Goal: Task Accomplishment & Management: Manage account settings

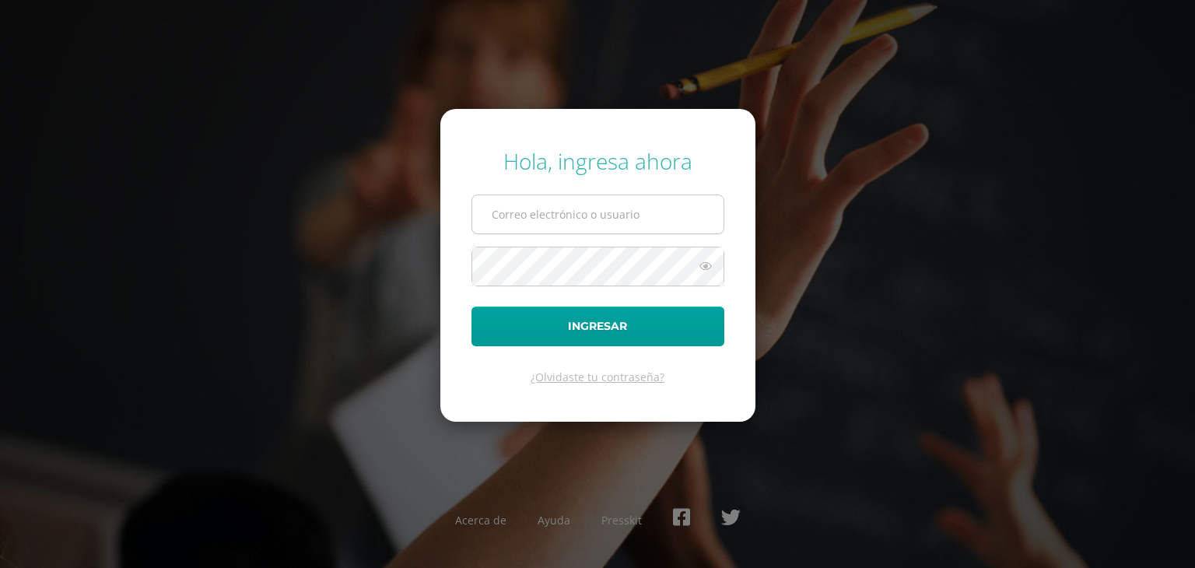
click at [590, 209] on input "text" at bounding box center [597, 214] width 251 height 38
type input "[EMAIL_ADDRESS][DOMAIN_NAME]"
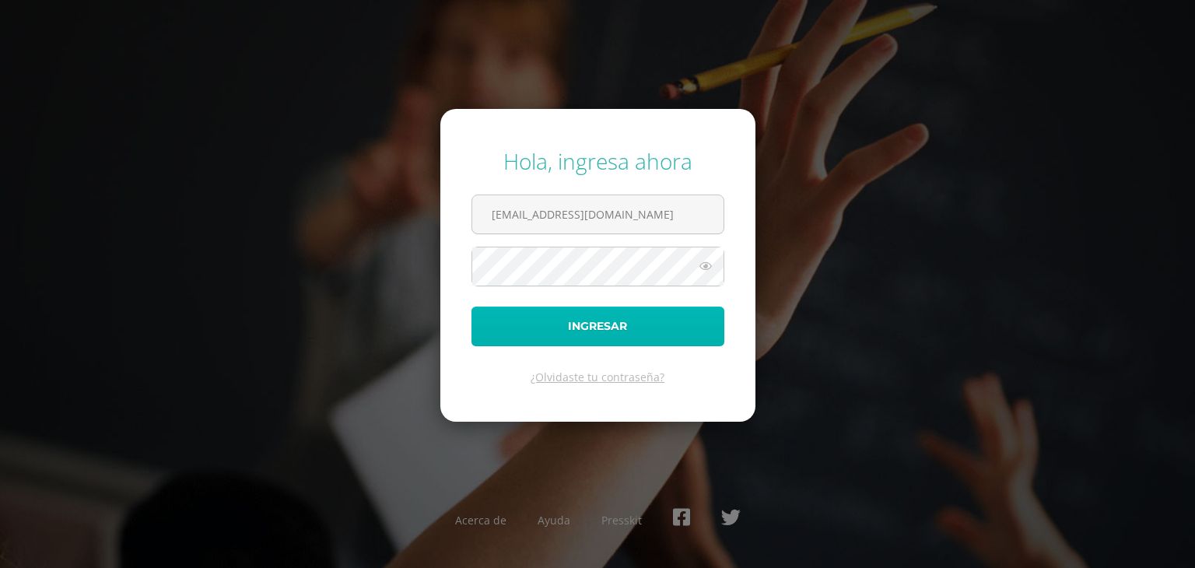
click at [587, 310] on button "Ingresar" at bounding box center [597, 326] width 253 height 40
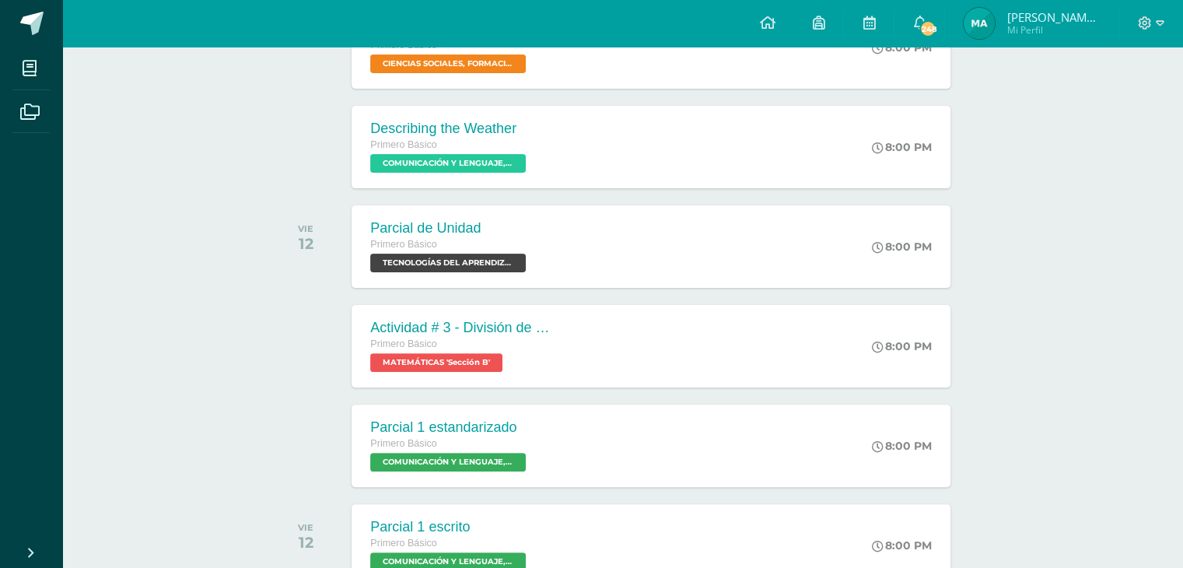
scroll to position [404, 0]
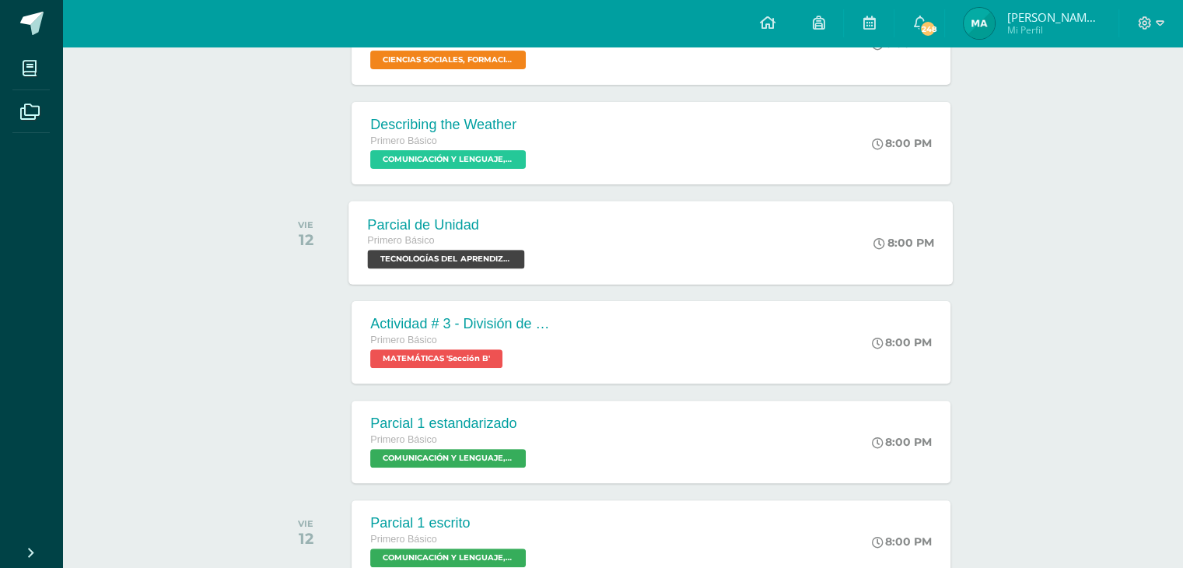
click at [478, 260] on span "TECNOLOGÍAS DEL APRENDIZAJE Y LA COMUNICACIÓN 'Sección B'" at bounding box center [446, 259] width 157 height 19
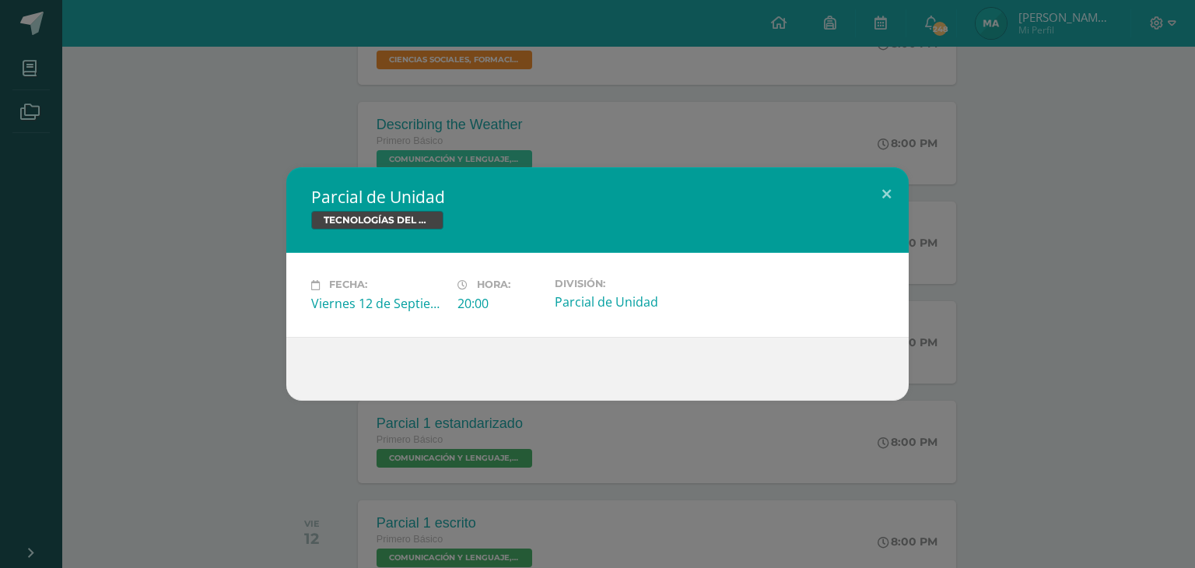
click at [376, 223] on span "TECNOLOGÍAS DEL APRENDIZAJE Y LA COMUNICACIÓN" at bounding box center [377, 220] width 132 height 19
click at [886, 192] on button at bounding box center [886, 193] width 44 height 53
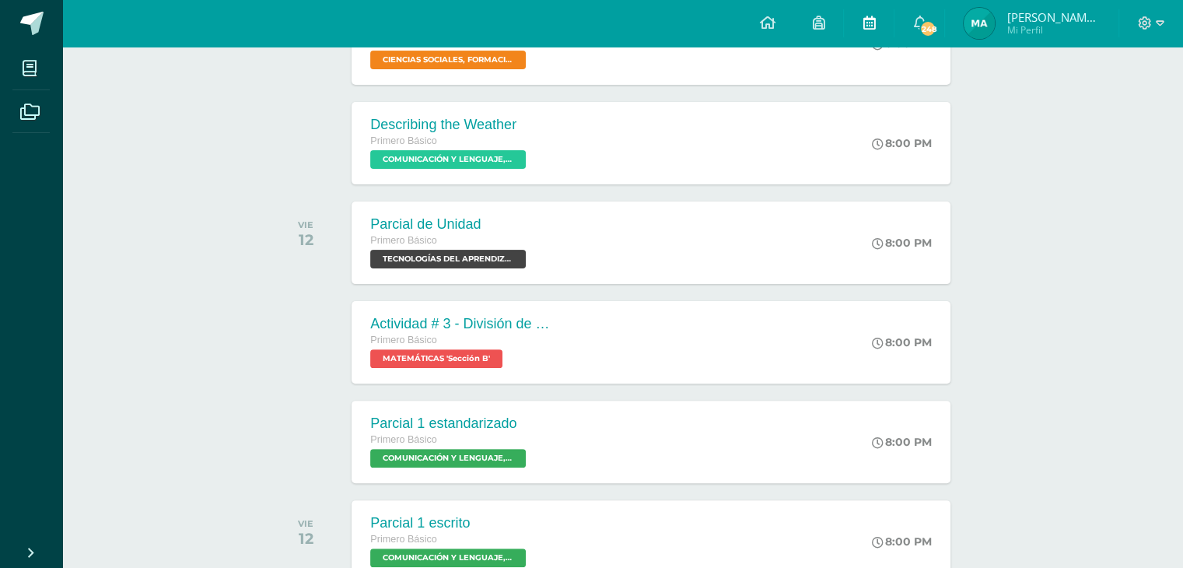
click at [875, 20] on icon at bounding box center [869, 23] width 12 height 14
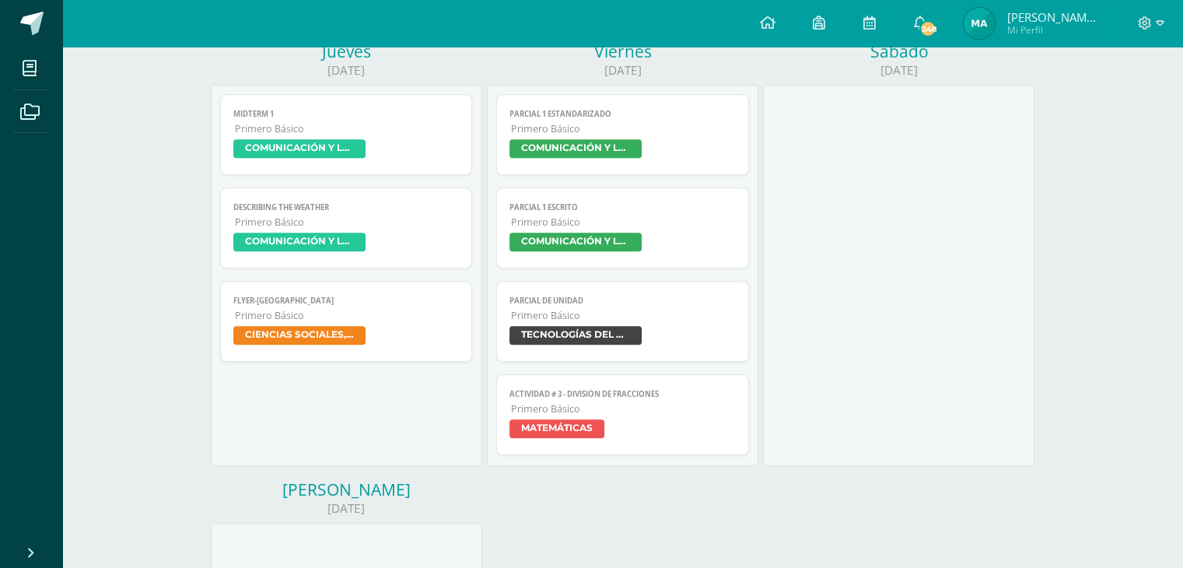
scroll to position [685, 0]
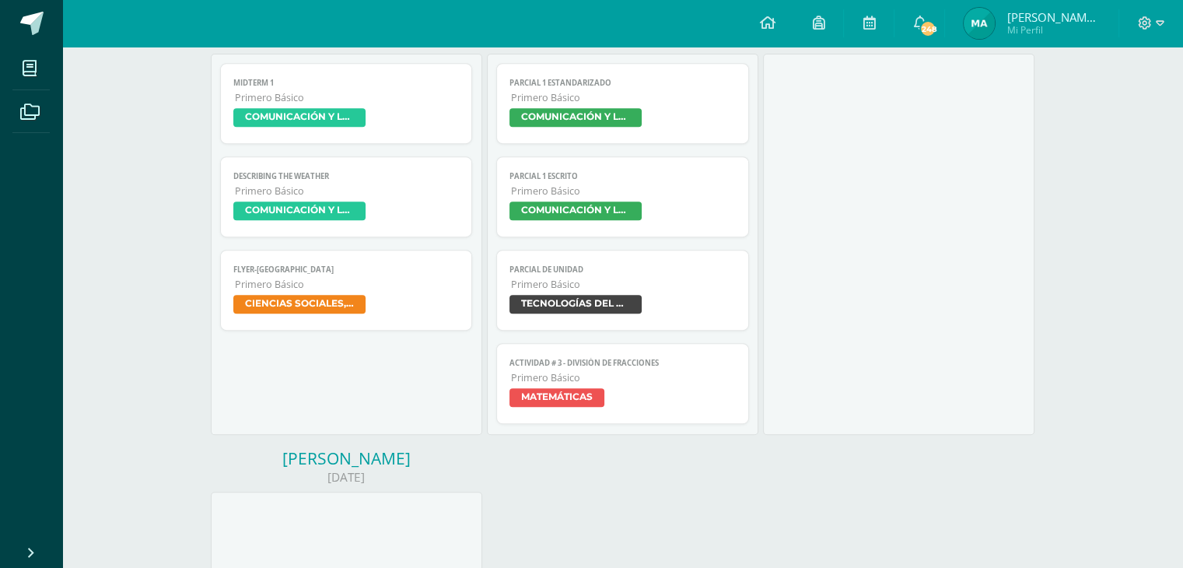
click at [616, 299] on span "TECNOLOGÍAS DEL APRENDIZAJE Y LA COMUNICACIÓN" at bounding box center [576, 304] width 132 height 19
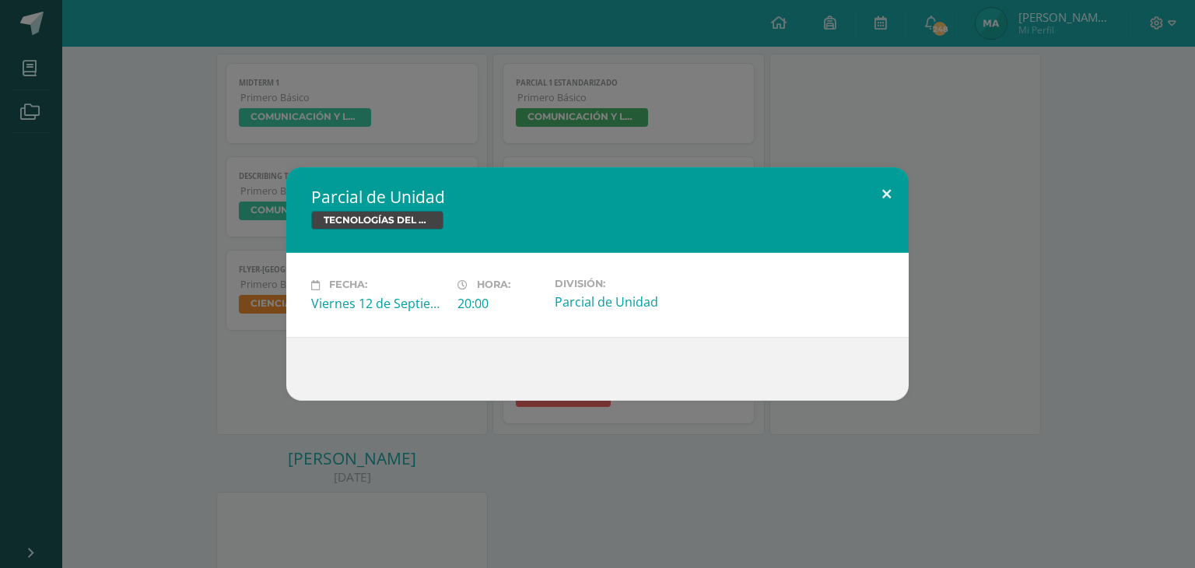
click at [887, 197] on button at bounding box center [886, 193] width 44 height 53
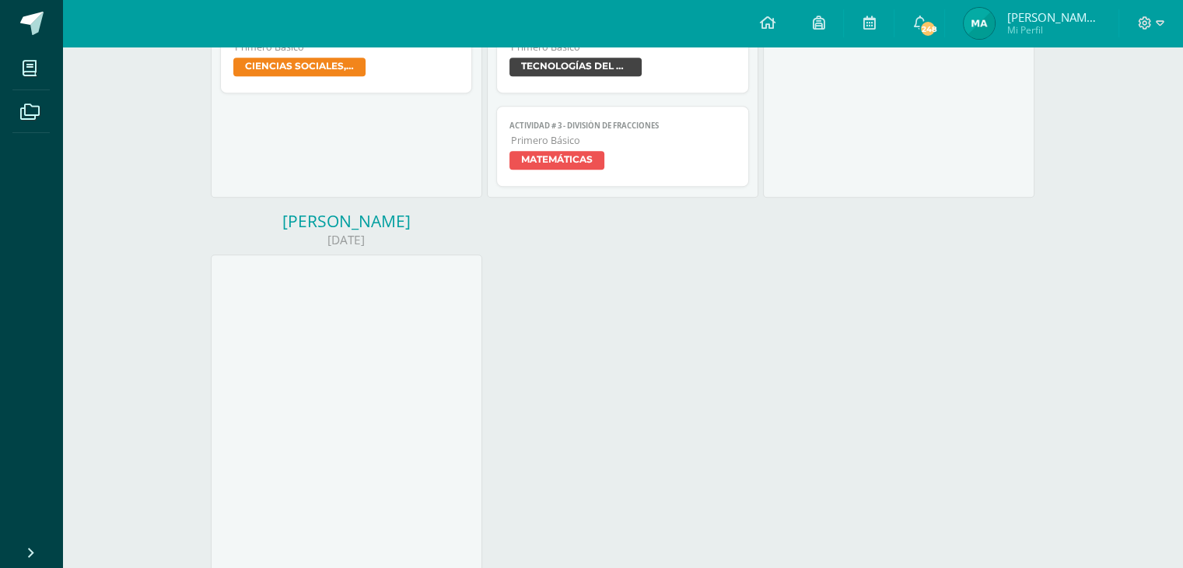
scroll to position [842, 0]
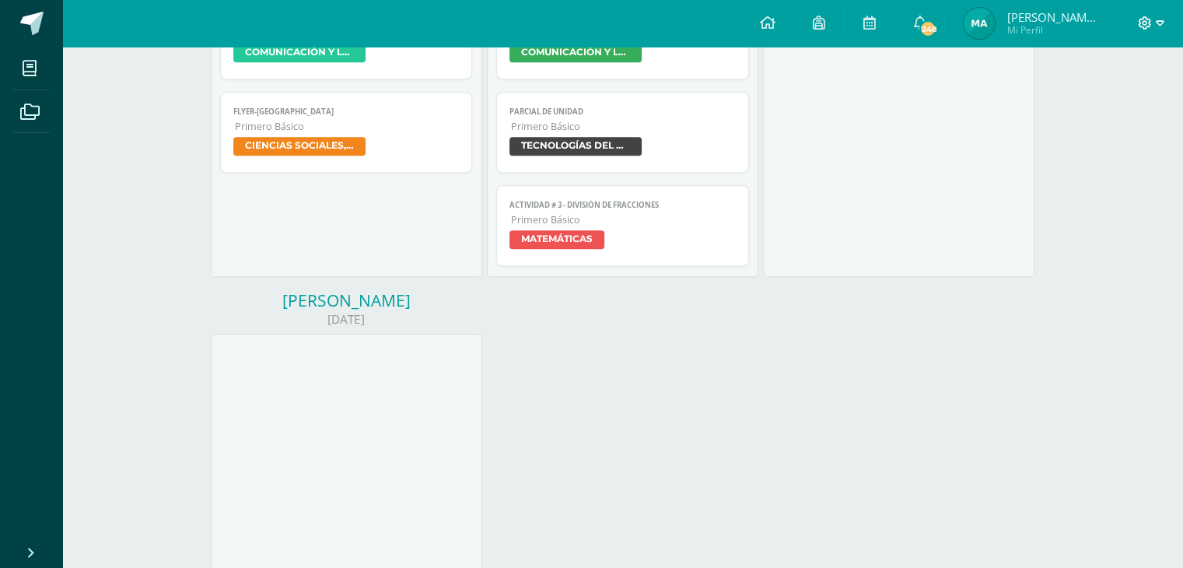
click at [1157, 31] on span at bounding box center [1151, 23] width 26 height 17
click at [1127, 110] on span "Cerrar sesión" at bounding box center [1112, 106] width 70 height 15
